Goal: Transaction & Acquisition: Obtain resource

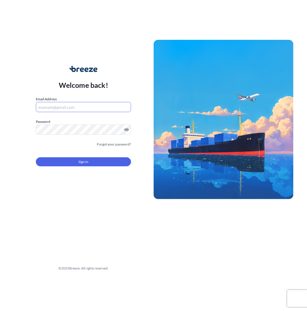
click at [110, 108] on input "Email Address" at bounding box center [83, 107] width 95 height 10
type input "[PERSON_NAME][EMAIL_ADDRESS][DOMAIN_NAME]"
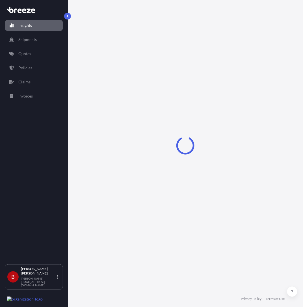
select select "2025"
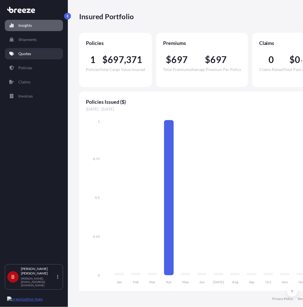
click at [29, 57] on link "Quotes" at bounding box center [34, 53] width 58 height 11
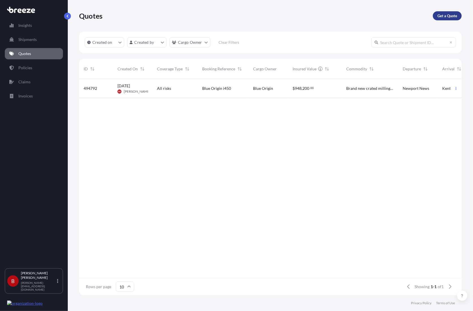
click at [307, 15] on p "Get a Quote" at bounding box center [447, 16] width 20 height 6
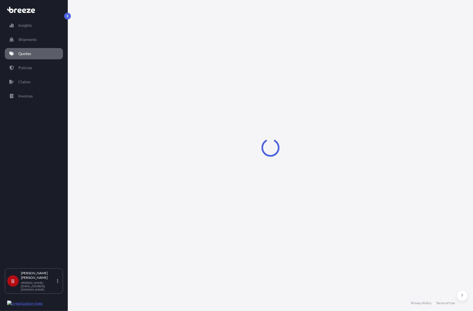
select select "Sea"
select select "1"
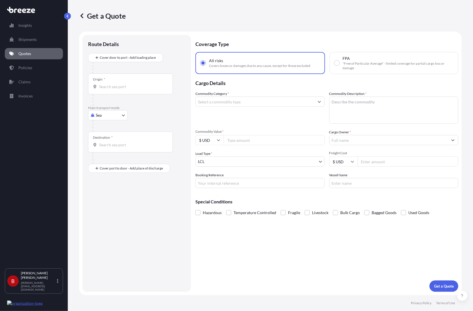
click at [245, 100] on input "Commodity Category *" at bounding box center [255, 102] width 119 height 10
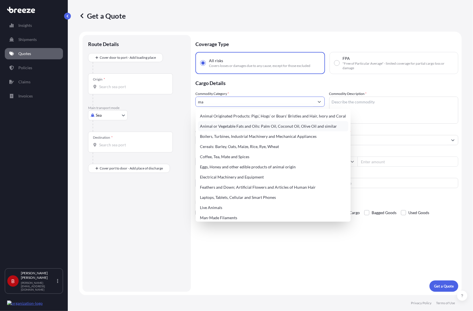
type input "m"
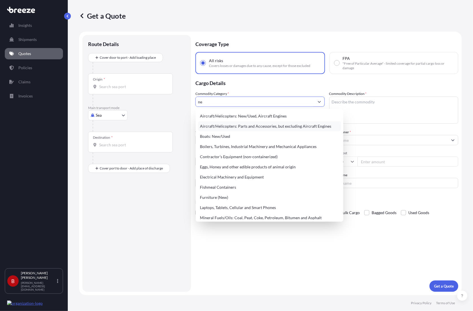
type input "n"
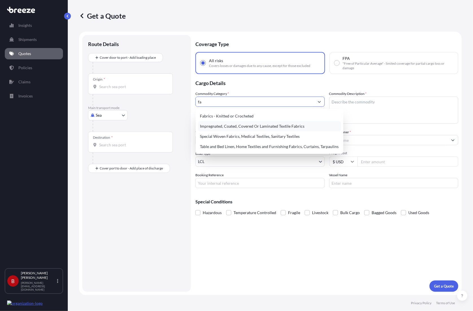
type input "f"
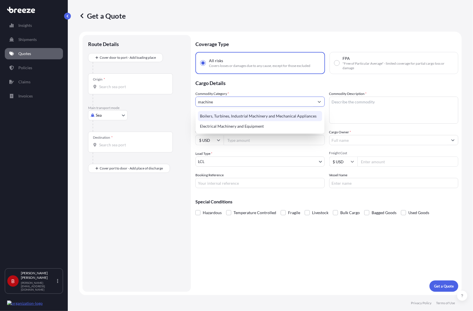
click at [243, 116] on div "Boilers, Turbines, Industrial Machinery and Mechanical Appliances" at bounding box center [260, 116] width 125 height 10
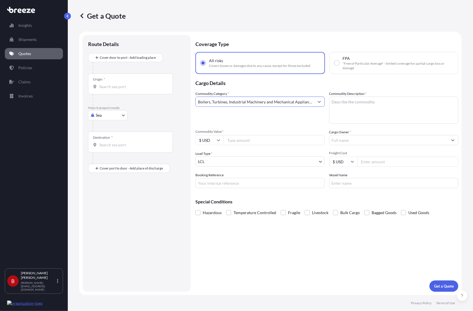
type input "Boilers, Turbines, Industrial Machinery and Mechanical Appliances"
click at [307, 99] on textarea "Commodity Description *" at bounding box center [393, 110] width 129 height 27
click at [277, 138] on input "Commodity Value *" at bounding box center [274, 140] width 101 height 10
type input "925000"
click at [307, 140] on input "Cargo Owner *" at bounding box center [389, 140] width 119 height 10
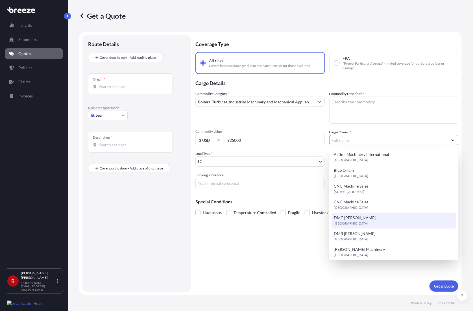
click at [307, 221] on span "[GEOGRAPHIC_DATA]" at bounding box center [351, 224] width 34 height 6
type input "DMG [PERSON_NAME]"
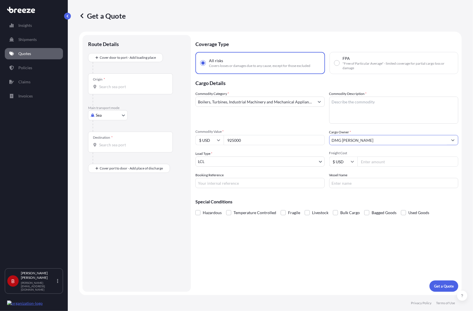
click at [242, 161] on body "Insights Shipments Quotes Policies Claims Invoices B [PERSON_NAME] [PERSON_NAME…" at bounding box center [236, 155] width 473 height 311
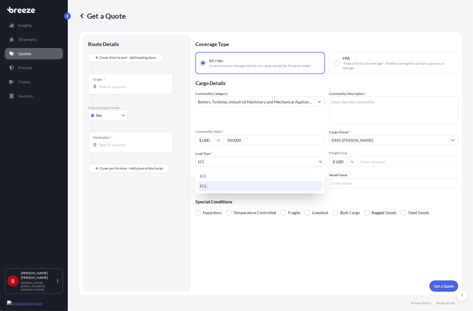
click at [221, 183] on div "FCL" at bounding box center [260, 186] width 125 height 10
select select "2"
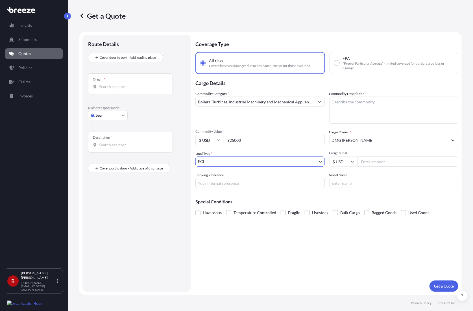
click at [307, 162] on input "Freight Cost" at bounding box center [407, 161] width 101 height 10
click at [307, 162] on input "6500" at bounding box center [407, 161] width 101 height 10
type input "6400"
click at [307, 182] on input "Vessel Name" at bounding box center [393, 183] width 129 height 10
click at [307, 112] on textarea "Commodity Description *" at bounding box center [393, 110] width 129 height 27
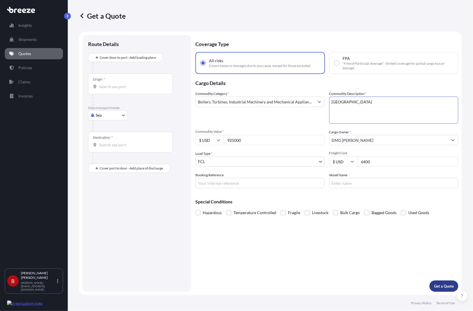
type textarea "[GEOGRAPHIC_DATA]"
click at [307, 288] on p "Get a Quote" at bounding box center [444, 286] width 20 height 6
click at [128, 79] on div "Origin *" at bounding box center [130, 83] width 85 height 21
click at [128, 84] on input "Origin * Please select an origin" at bounding box center [132, 87] width 67 height 6
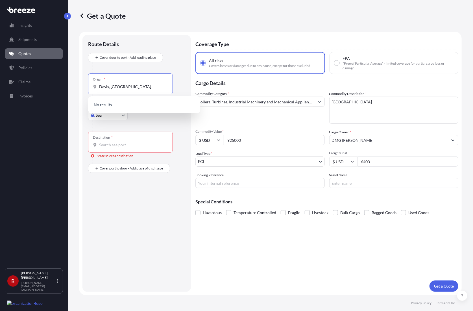
click at [130, 88] on input "Davis, [GEOGRAPHIC_DATA]" at bounding box center [132, 87] width 67 height 6
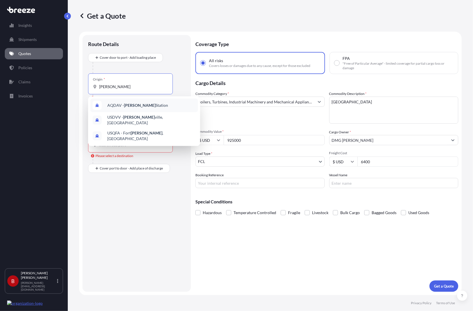
type input "[PERSON_NAME]"
click at [160, 66] on div at bounding box center [139, 67] width 93 height 11
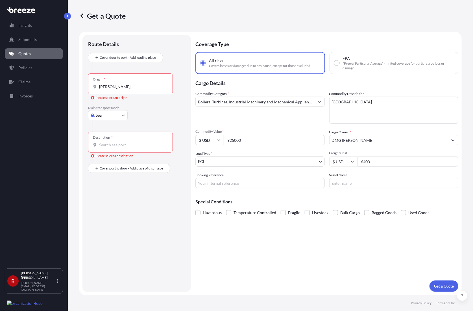
click at [112, 117] on body "3 options available. Insights Shipments Quotes Policies Claims Invoices B [PERS…" at bounding box center [236, 155] width 473 height 311
click at [103, 151] on span "Road" at bounding box center [103, 150] width 9 height 6
select select "Road"
select select "1"
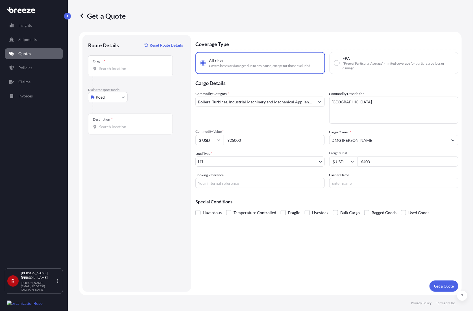
click at [130, 64] on div "Origin *" at bounding box center [130, 65] width 85 height 21
click at [130, 66] on input "Origin *" at bounding box center [132, 69] width 67 height 6
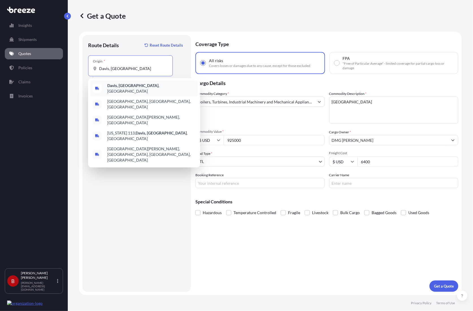
click at [121, 90] on span "[GEOGRAPHIC_DATA], [GEOGRAPHIC_DATA] , [GEOGRAPHIC_DATA]" at bounding box center [151, 88] width 88 height 11
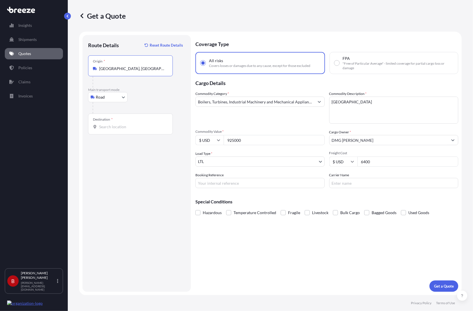
type input "[GEOGRAPHIC_DATA], [GEOGRAPHIC_DATA], [GEOGRAPHIC_DATA]"
click at [113, 122] on div "Destination *" at bounding box center [130, 124] width 85 height 21
click at [113, 124] on input "Destination *" at bounding box center [132, 127] width 67 height 6
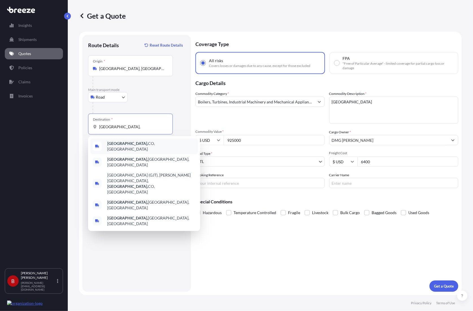
click at [139, 146] on span "[GEOGRAPHIC_DATA], [GEOGRAPHIC_DATA], [GEOGRAPHIC_DATA]" at bounding box center [151, 146] width 88 height 11
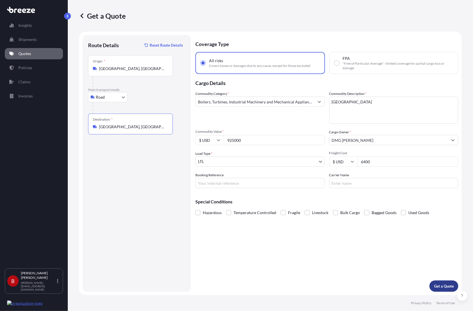
type input "[GEOGRAPHIC_DATA], [GEOGRAPHIC_DATA], [GEOGRAPHIC_DATA]"
click at [307, 287] on p "Get a Quote" at bounding box center [444, 286] width 20 height 6
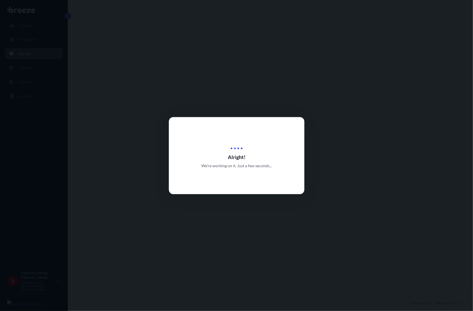
select select "Road"
select select "1"
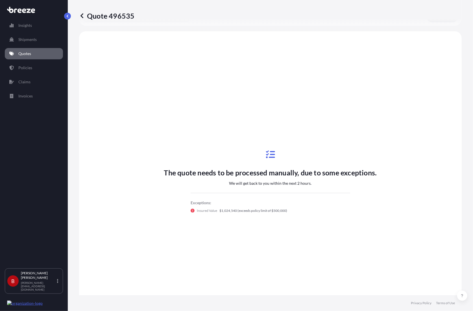
scroll to position [209, 0]
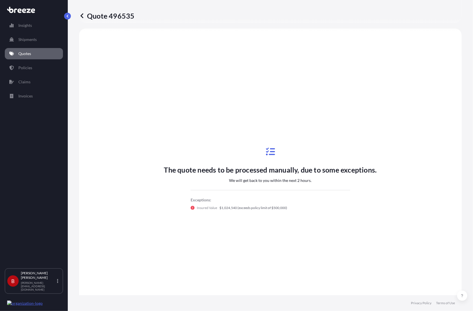
click at [273, 263] on div "The quote needs to be processed manually, due to some exceptions. We will get b…" at bounding box center [270, 178] width 367 height 285
